Goal: Task Accomplishment & Management: Manage account settings

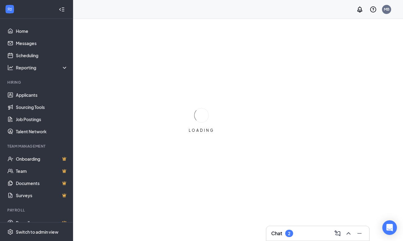
click at [277, 232] on h3 "Chat" at bounding box center [276, 233] width 11 height 7
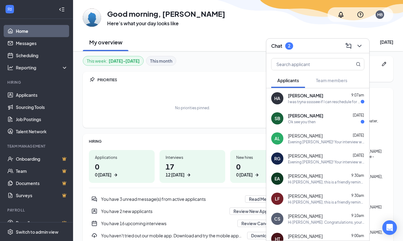
click at [318, 101] on div "I was tryna sssssee if I can reschedule for [DATE] same time?" at bounding box center [324, 101] width 73 height 5
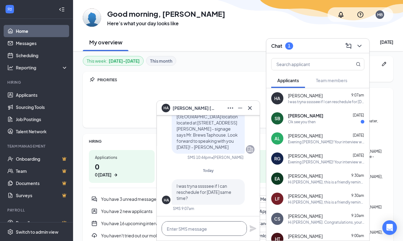
click at [190, 229] on textarea at bounding box center [204, 228] width 85 height 15
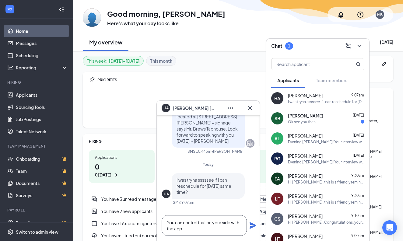
type textarea "You can control that on your side with the app"
click at [253, 227] on icon "Plane" at bounding box center [253, 225] width 7 height 7
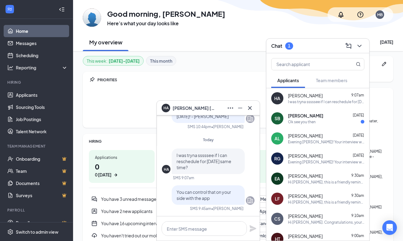
click at [306, 119] on div "Ok see you then" at bounding box center [302, 121] width 28 height 5
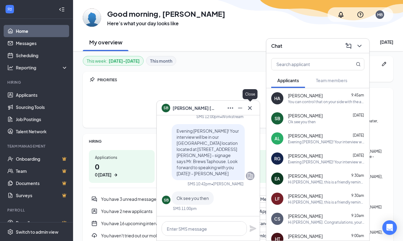
click at [250, 108] on icon "Cross" at bounding box center [250, 108] width 4 height 4
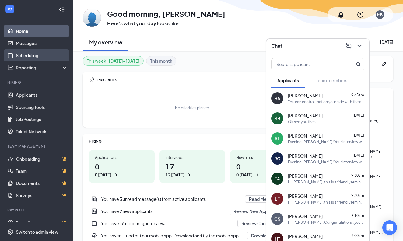
click at [39, 55] on link "Scheduling" at bounding box center [42, 55] width 52 height 12
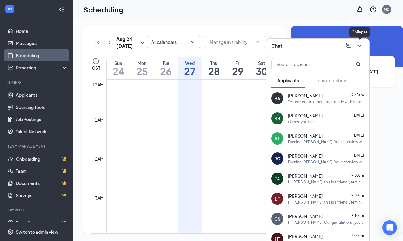
click at [360, 46] on icon "ChevronDown" at bounding box center [359, 46] width 4 height 2
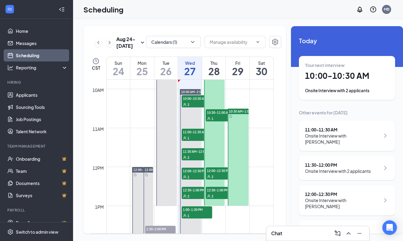
scroll to position [382, 0]
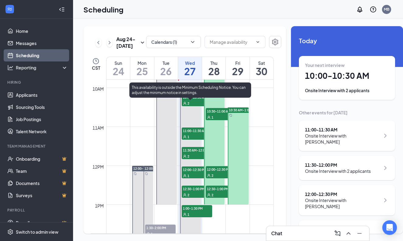
click at [195, 106] on div "2" at bounding box center [197, 103] width 30 height 6
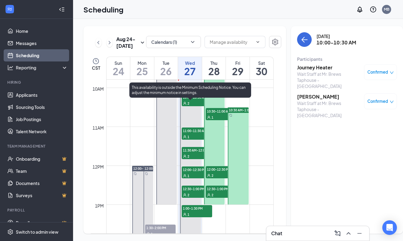
click at [190, 140] on div "1" at bounding box center [197, 137] width 30 height 6
click at [191, 153] on span "11:30 AM-12:00 PM" at bounding box center [197, 150] width 30 height 6
click at [192, 173] on span "12:00-12:30 PM" at bounding box center [197, 169] width 30 height 6
click at [194, 192] on span "12:30-1:00 PM" at bounding box center [197, 189] width 30 height 6
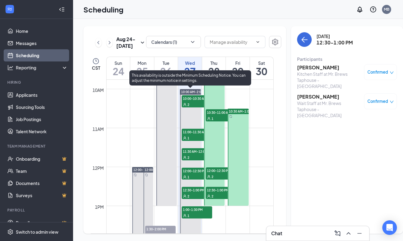
scroll to position [379, 0]
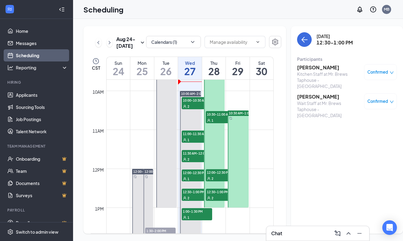
click at [296, 236] on div "Chat" at bounding box center [317, 234] width 93 height 10
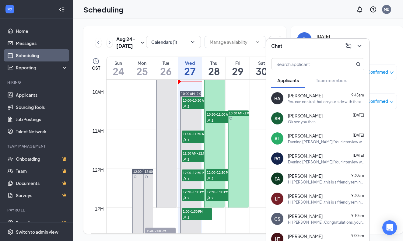
scroll to position [3, 0]
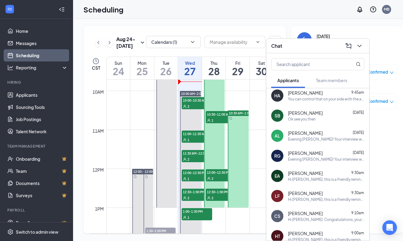
click at [302, 97] on div "You can control that on your side with the app" at bounding box center [326, 98] width 76 height 5
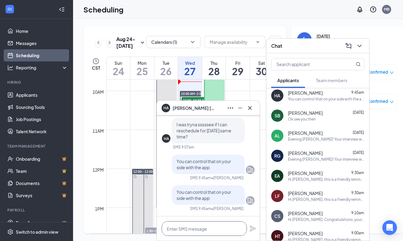
click at [201, 231] on textarea at bounding box center [204, 228] width 85 height 15
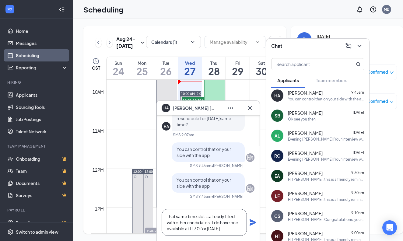
type textarea "That same time slot is already filled with other candidates. I do have one avai…"
click at [253, 223] on icon "Plane" at bounding box center [253, 222] width 7 height 7
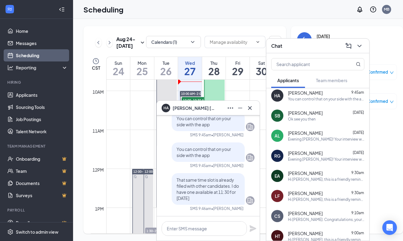
scroll to position [0, 0]
click at [250, 107] on icon "Cross" at bounding box center [249, 107] width 7 height 7
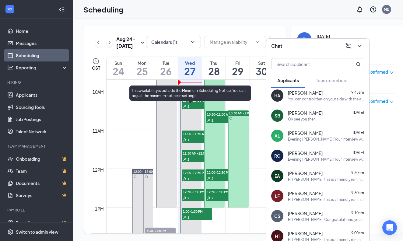
click at [191, 109] on div "2" at bounding box center [197, 106] width 30 height 6
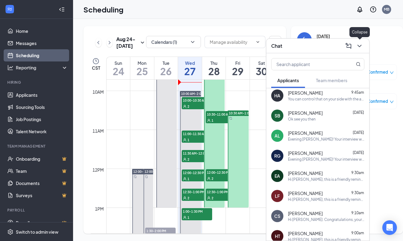
click at [359, 46] on icon "ChevronDown" at bounding box center [359, 45] width 7 height 7
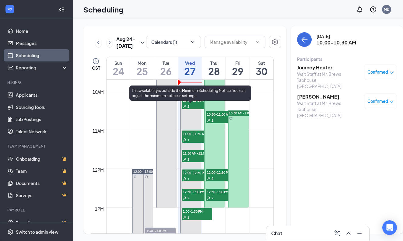
click at [194, 137] on span "11:00-11:30 AM" at bounding box center [197, 134] width 30 height 6
click at [197, 162] on div "2" at bounding box center [197, 159] width 30 height 6
click at [194, 182] on div "1" at bounding box center [197, 179] width 30 height 6
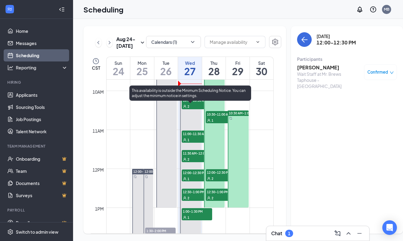
click at [196, 201] on div "2" at bounding box center [197, 198] width 30 height 6
click at [196, 220] on div "1" at bounding box center [197, 217] width 30 height 6
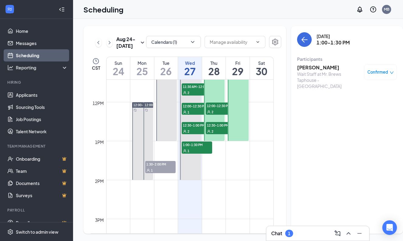
scroll to position [454, 0]
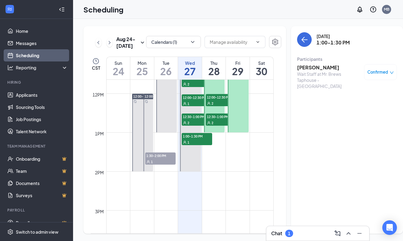
click at [304, 236] on div "Chat 1" at bounding box center [317, 234] width 93 height 10
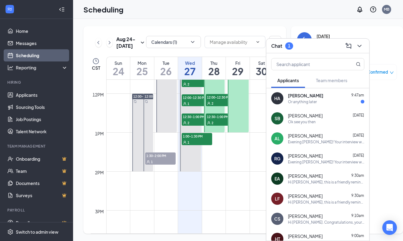
click at [312, 100] on div "Or anything later" at bounding box center [302, 101] width 29 height 5
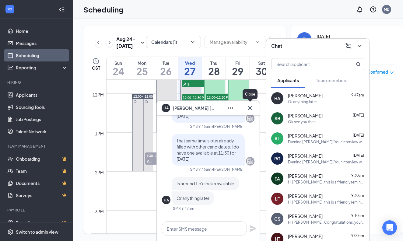
click at [250, 109] on icon "Cross" at bounding box center [249, 107] width 7 height 7
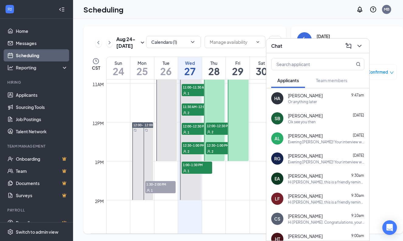
scroll to position [426, 0]
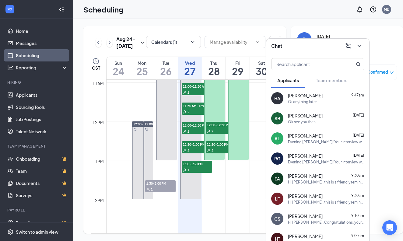
click at [303, 94] on span "[PERSON_NAME]" at bounding box center [305, 96] width 35 height 6
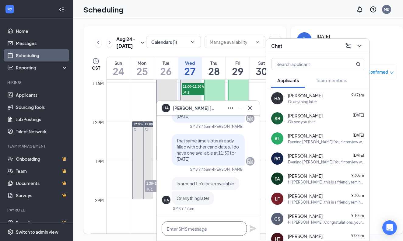
click at [204, 229] on textarea at bounding box center [204, 228] width 85 height 15
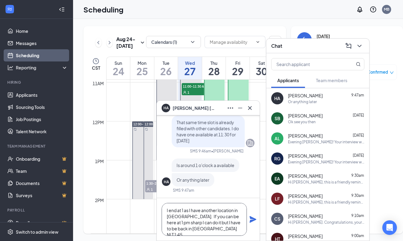
type textarea "I end at 1 as I have another location in [GEOGRAPHIC_DATA]. If you can be here …"
click at [252, 218] on icon "Plane" at bounding box center [253, 219] width 7 height 7
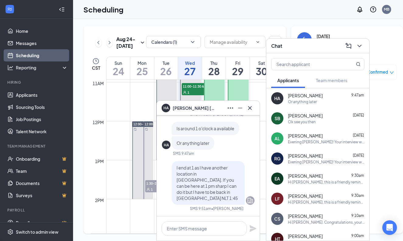
scroll to position [0, 0]
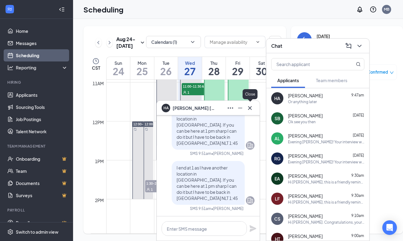
click at [250, 108] on icon "Cross" at bounding box center [249, 107] width 7 height 7
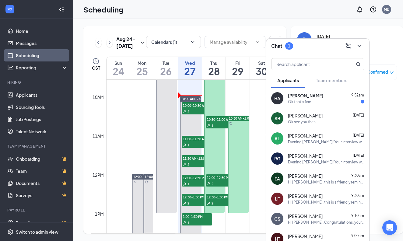
scroll to position [383, 0]
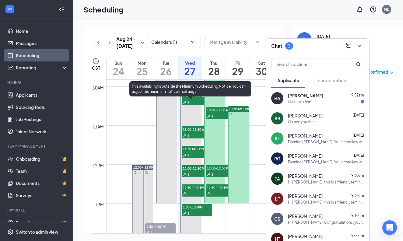
click at [192, 105] on div "2" at bounding box center [197, 102] width 30 height 6
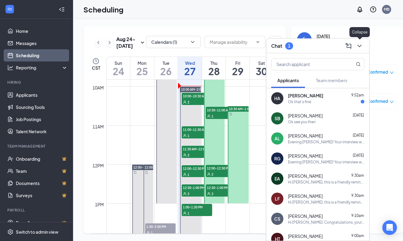
click at [359, 45] on icon "ChevronDown" at bounding box center [359, 46] width 4 height 2
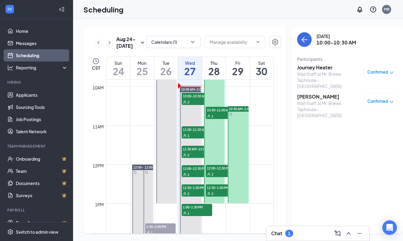
click at [310, 68] on h3 "Journey Heater" at bounding box center [329, 67] width 64 height 7
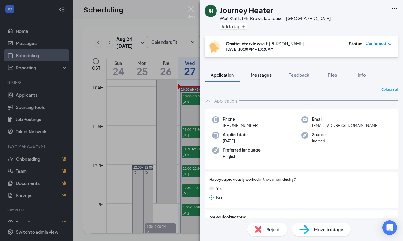
click at [264, 75] on span "Messages" at bounding box center [261, 74] width 21 height 5
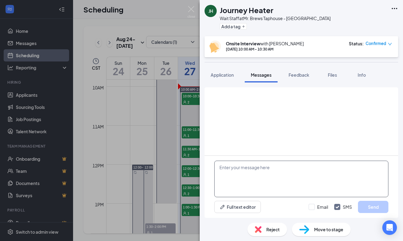
click at [246, 169] on textarea at bounding box center [301, 179] width 174 height 37
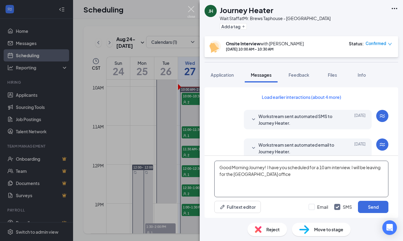
type textarea "Good Morning Journey! I have you scheduled for a 10 am interview. I will be lea…"
click at [193, 9] on img at bounding box center [191, 12] width 8 height 12
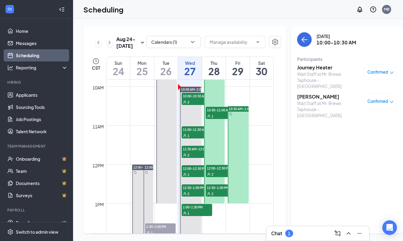
click at [314, 93] on h3 "[PERSON_NAME]" at bounding box center [329, 96] width 64 height 7
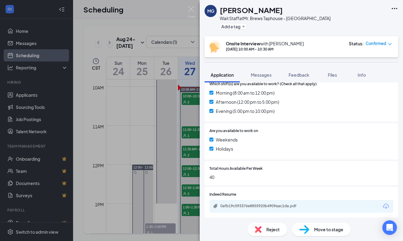
scroll to position [183, 0]
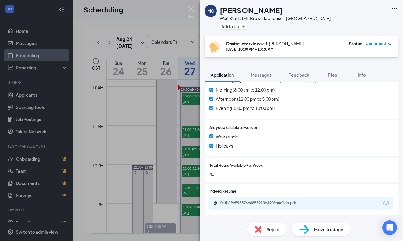
click at [387, 200] on icon "Download" at bounding box center [385, 203] width 7 height 7
